Goal: Task Accomplishment & Management: Use online tool/utility

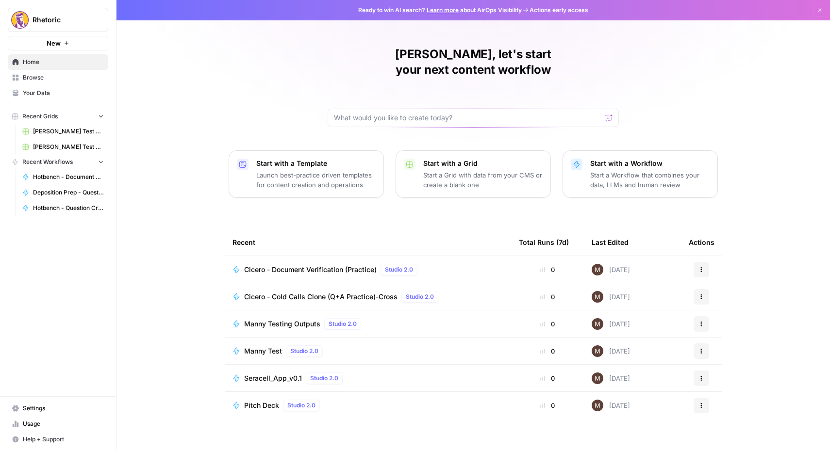
click at [56, 175] on span "Hotbench - Document Verification" at bounding box center [68, 177] width 71 height 9
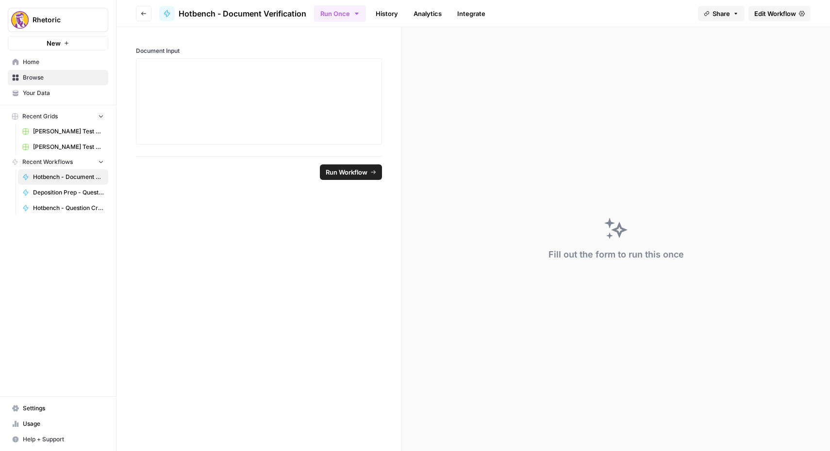
click at [558, 124] on div "Fill out the form to run this once" at bounding box center [616, 239] width 428 height 424
click at [786, 10] on span "Edit Workflow" at bounding box center [775, 14] width 42 height 10
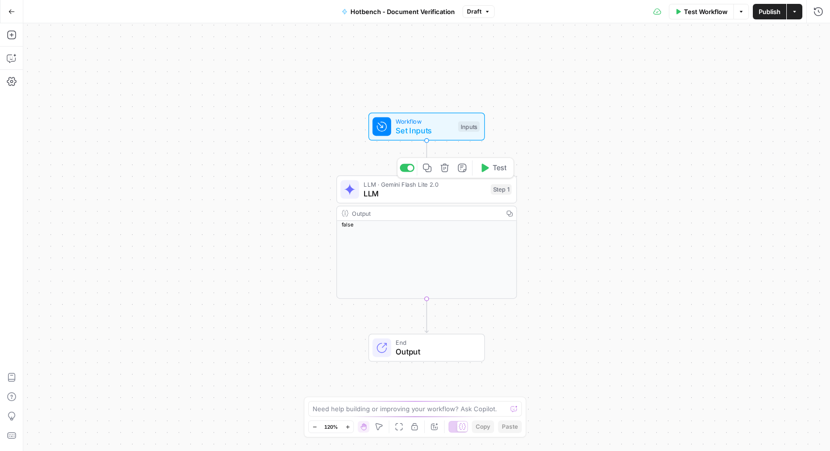
click at [405, 189] on span "LLM" at bounding box center [424, 194] width 122 height 12
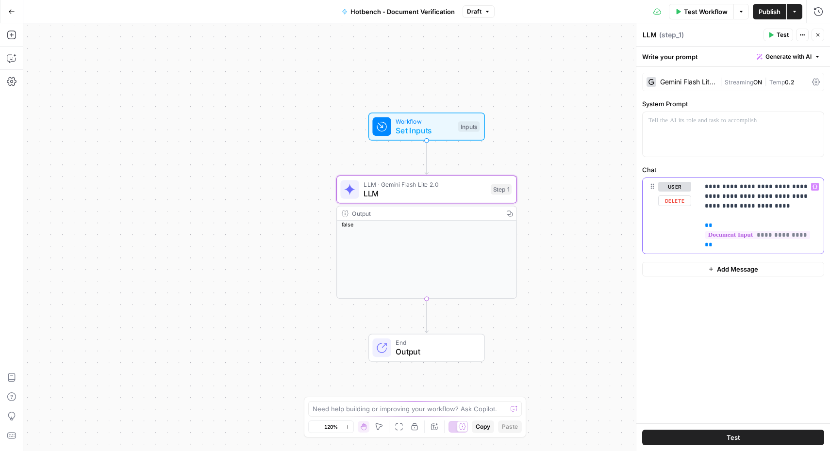
click at [740, 205] on p "**********" at bounding box center [760, 216] width 113 height 68
click at [538, 276] on div "Workflow Set Inputs Inputs LLM · Gemini Flash Lite 2.0 LLM Step 1 Output Copy f…" at bounding box center [426, 237] width 806 height 428
click at [817, 33] on icon "button" at bounding box center [818, 35] width 6 height 6
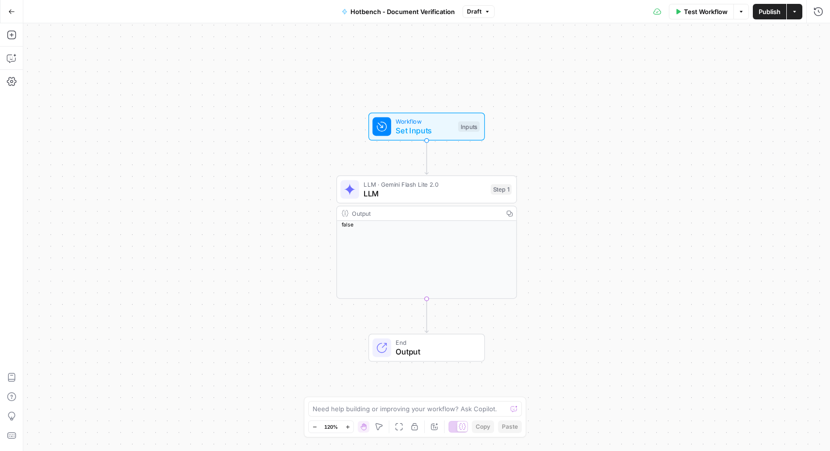
click at [11, 14] on icon "button" at bounding box center [11, 11] width 7 height 7
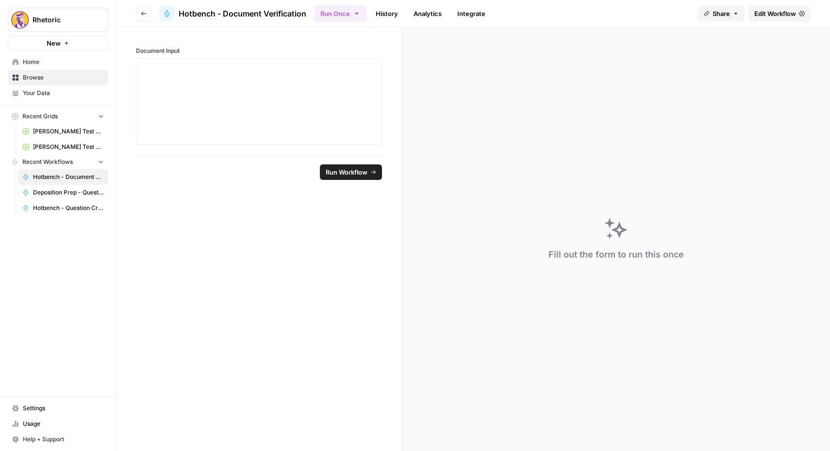
click at [58, 176] on span "Hotbench - Document Verification" at bounding box center [68, 177] width 71 height 9
